Goal: Information Seeking & Learning: Check status

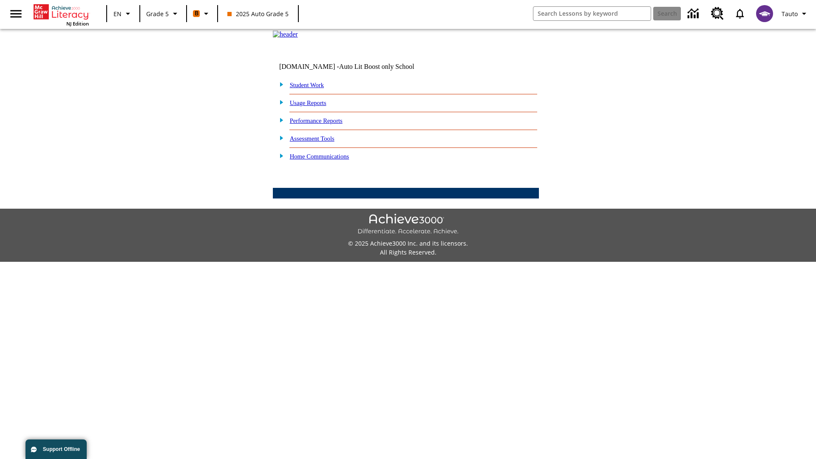
click at [312, 88] on link "Student Work" at bounding box center [307, 85] width 34 height 7
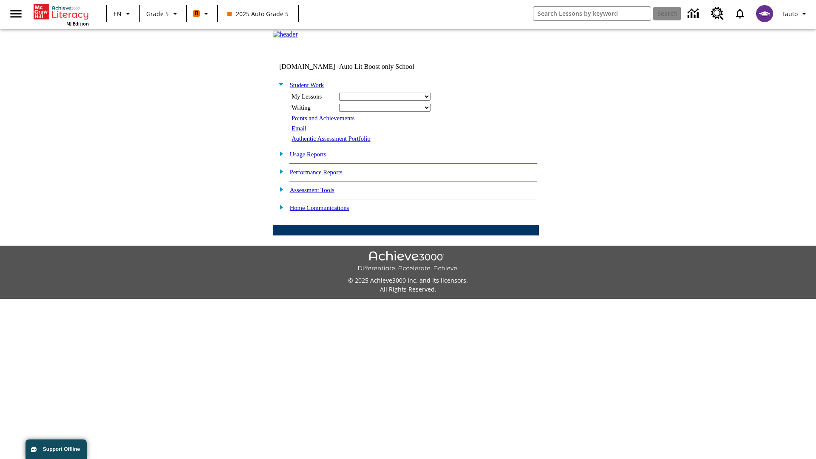
select select "/options/reports/?report_id=12&atype=22&section=2"
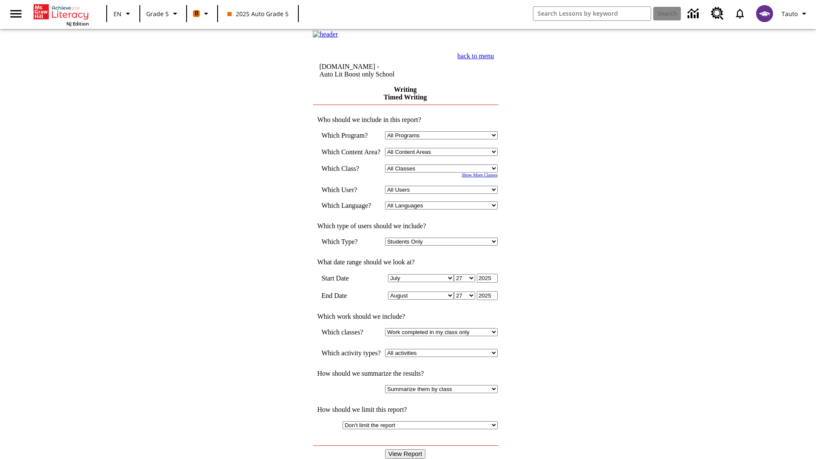
click at [444, 173] on select "Select a Class: All Classes 2025 Auto Grade 5 OL 2025 Auto Grade 6" at bounding box center [441, 168] width 113 height 8
select select "11133131"
